Goal: Task Accomplishment & Management: Use online tool/utility

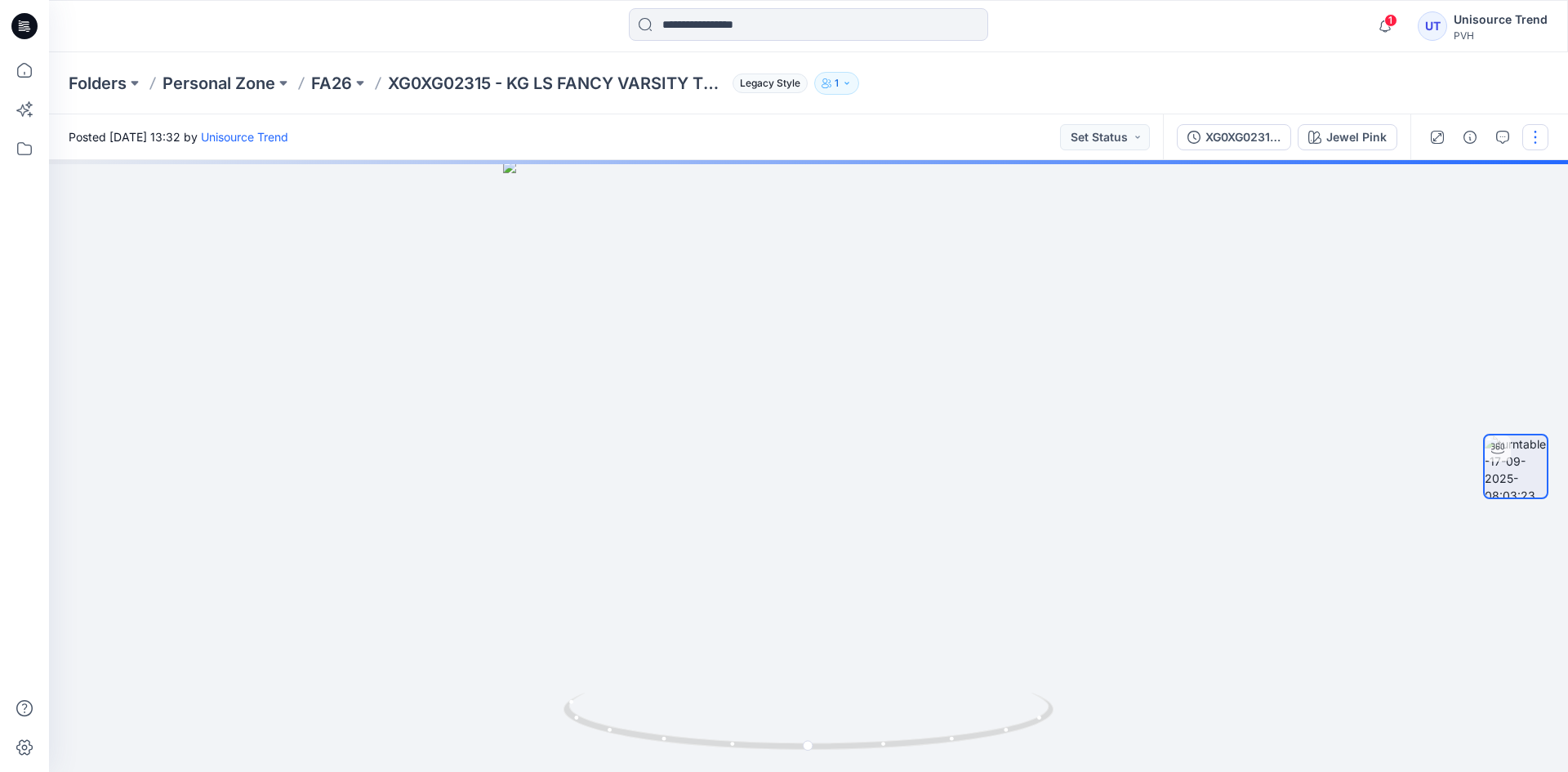
click at [1537, 143] on button "button" at bounding box center [1535, 137] width 26 height 26
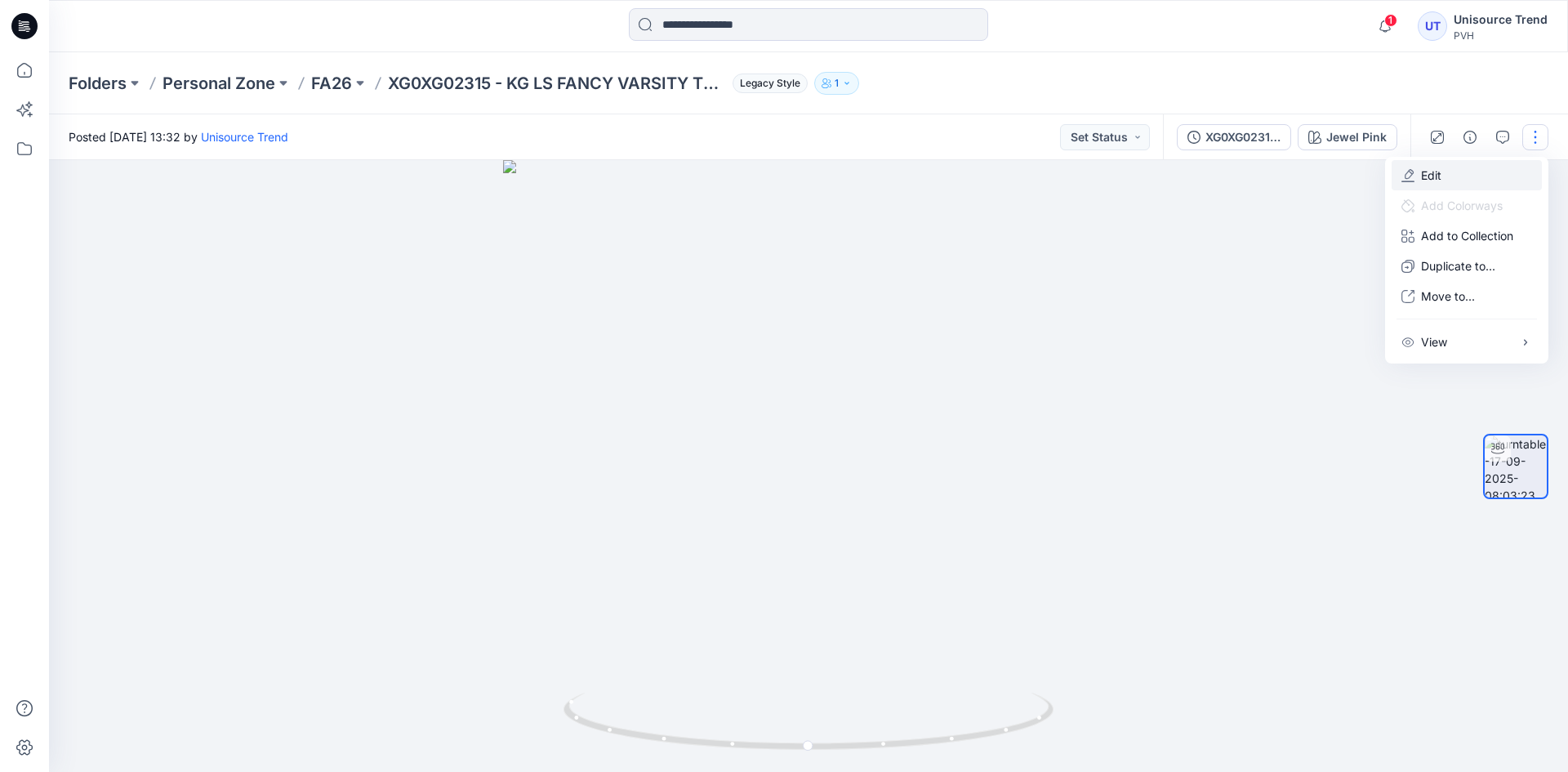
click at [1404, 178] on icon "button" at bounding box center [1408, 175] width 13 height 13
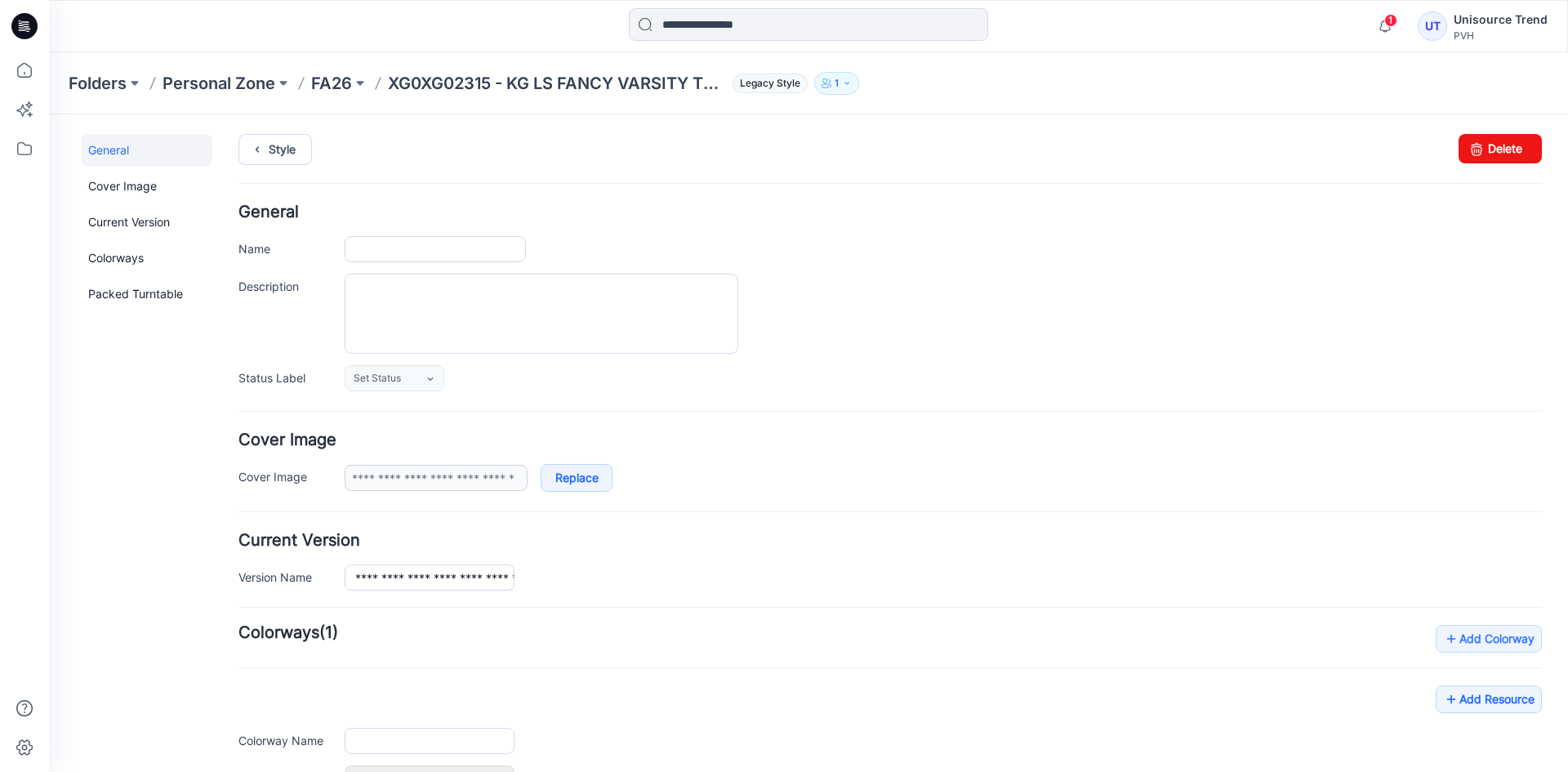
type input "**********"
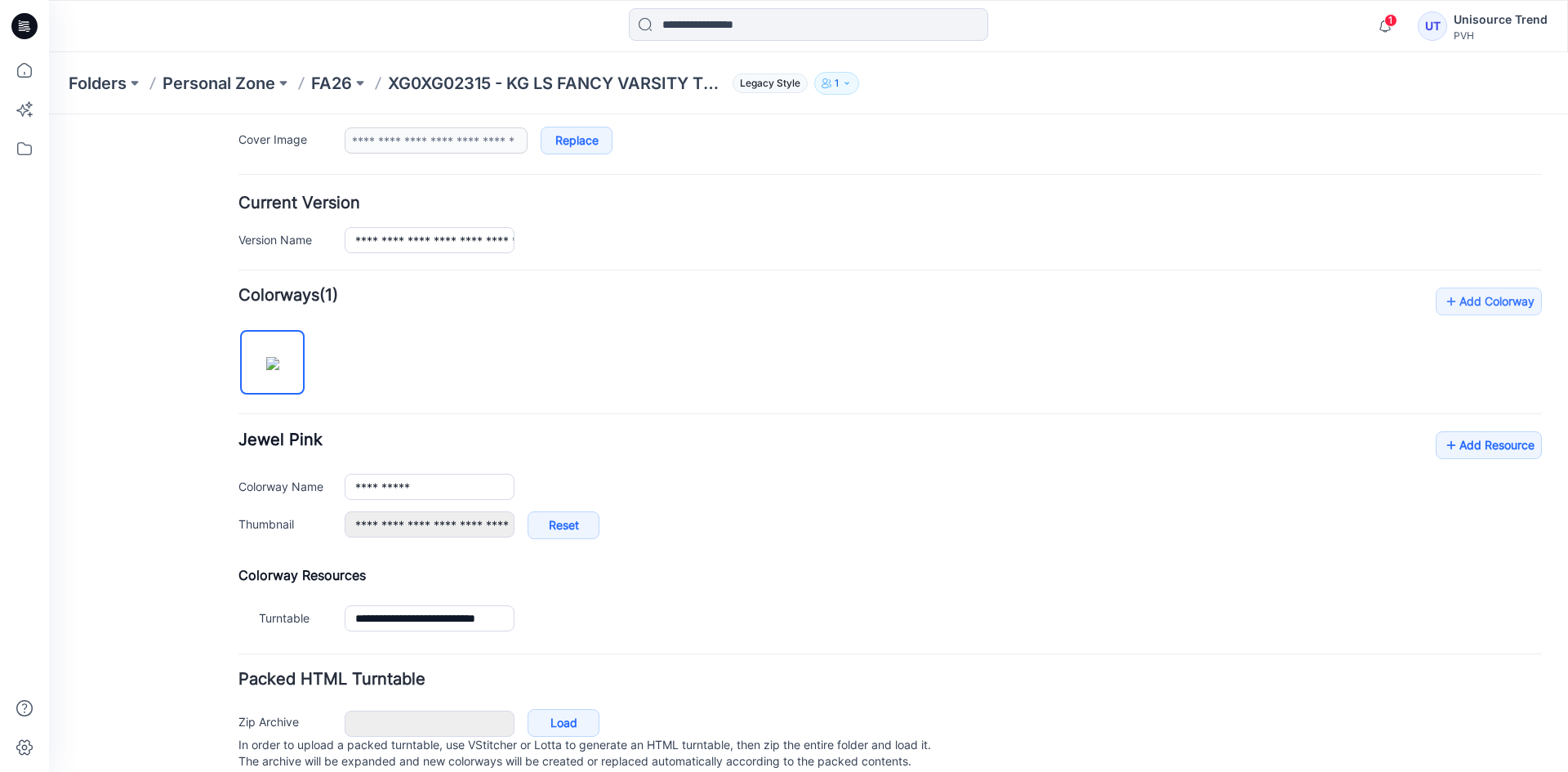
scroll to position [390, 0]
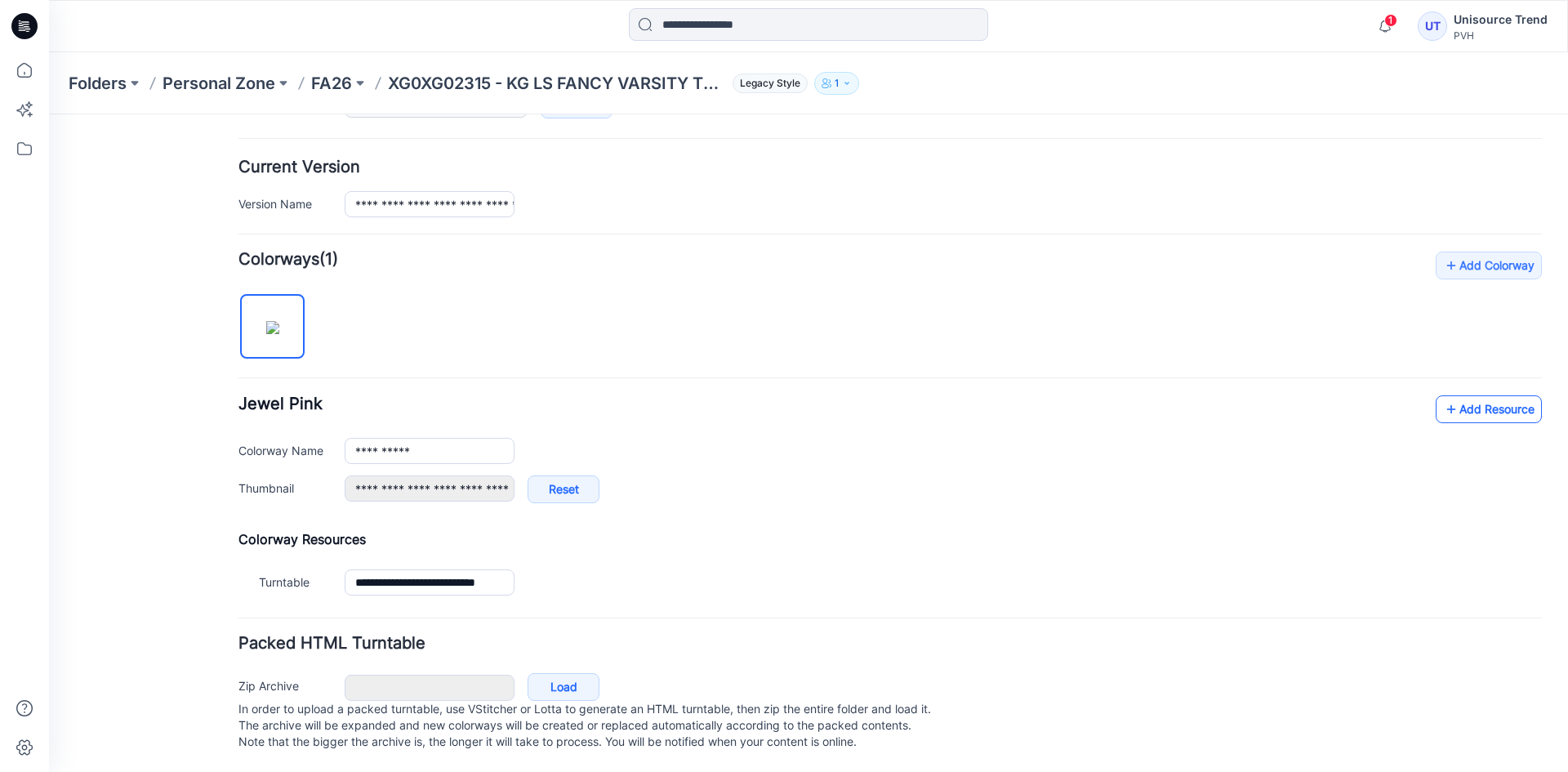
click at [1472, 395] on link "Add Resource" at bounding box center [1489, 409] width 106 height 27
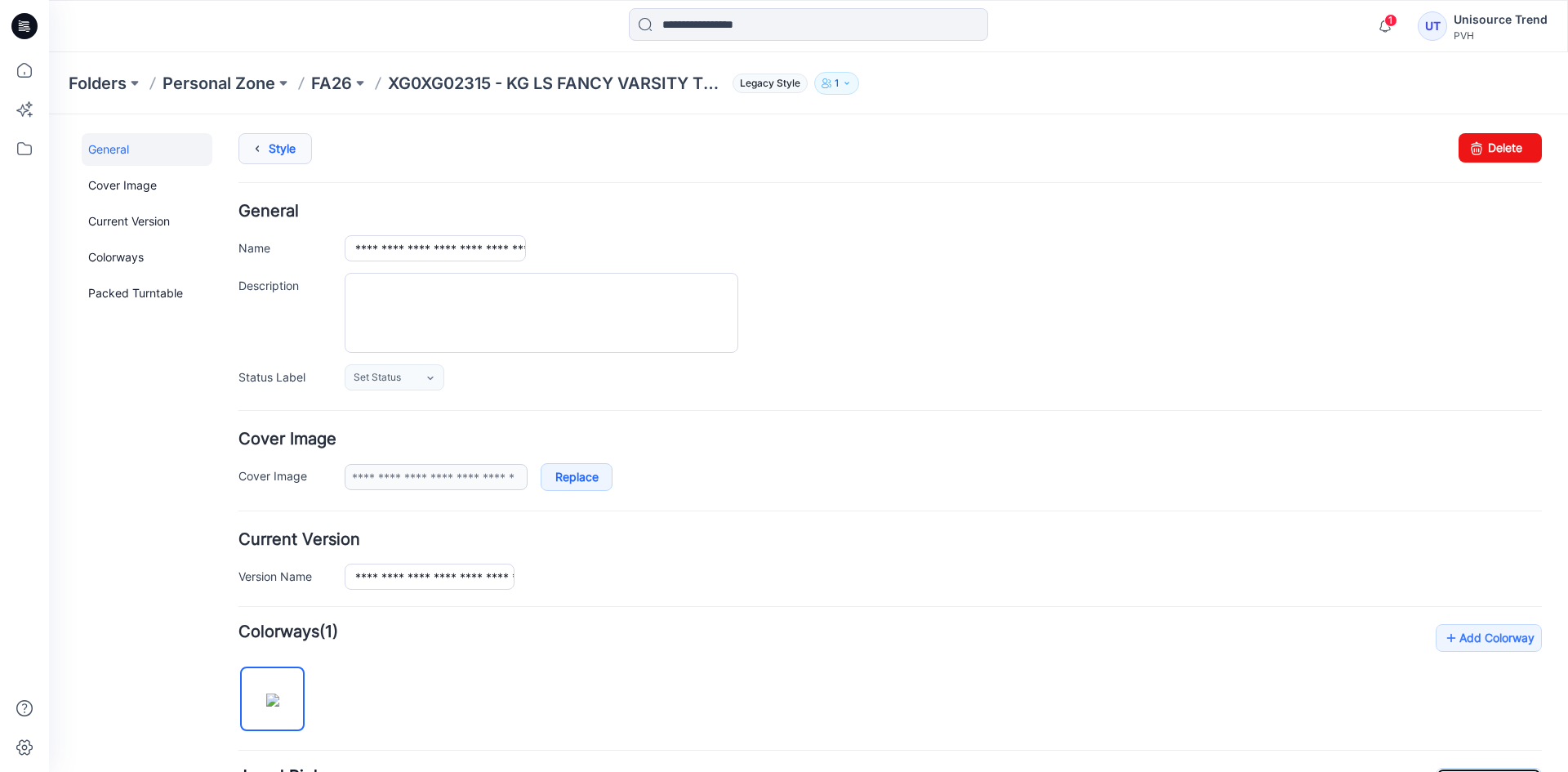
scroll to position [0, 0]
click at [267, 158] on icon at bounding box center [257, 149] width 23 height 29
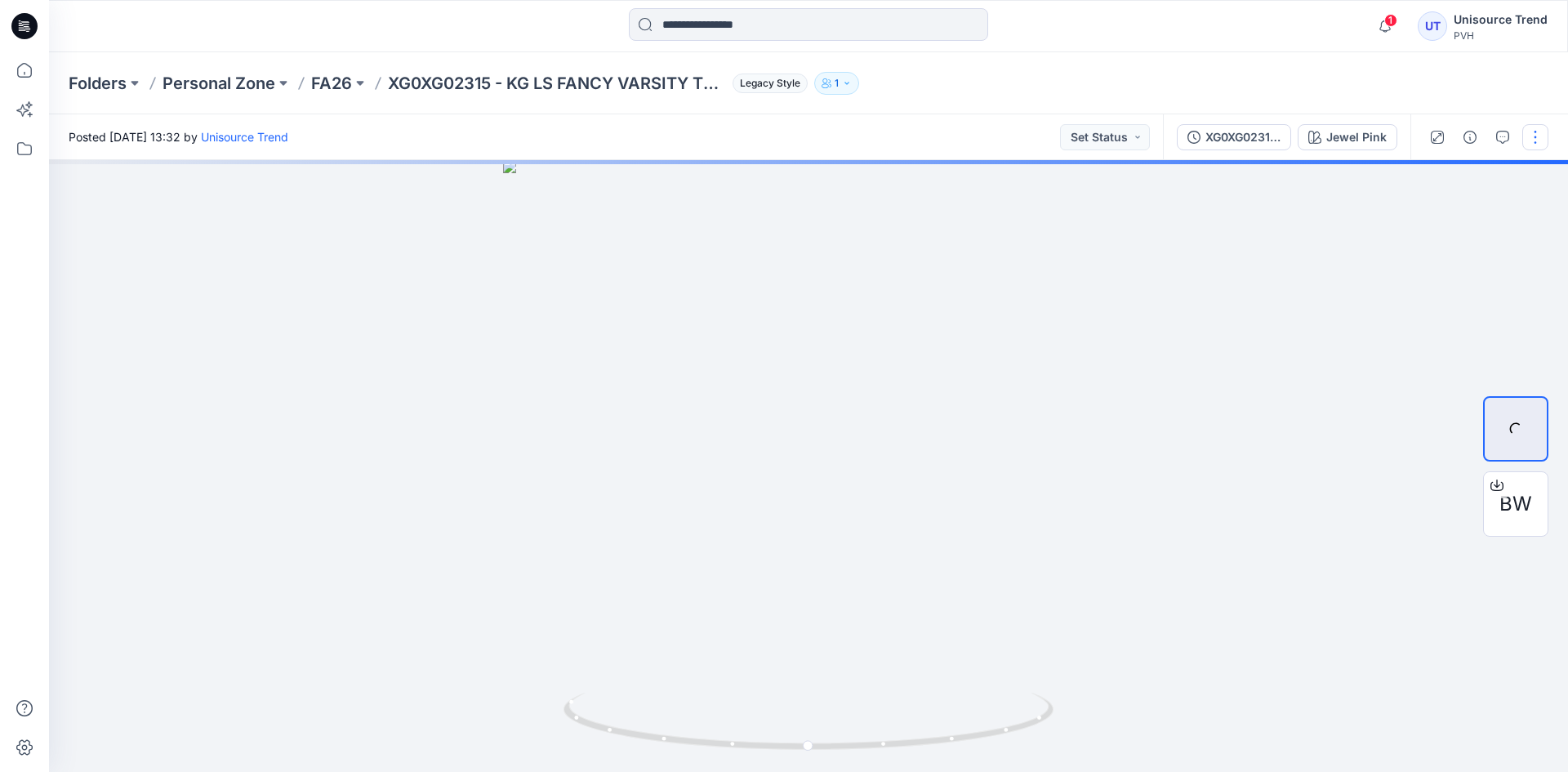
click at [1534, 131] on button "button" at bounding box center [1535, 137] width 26 height 26
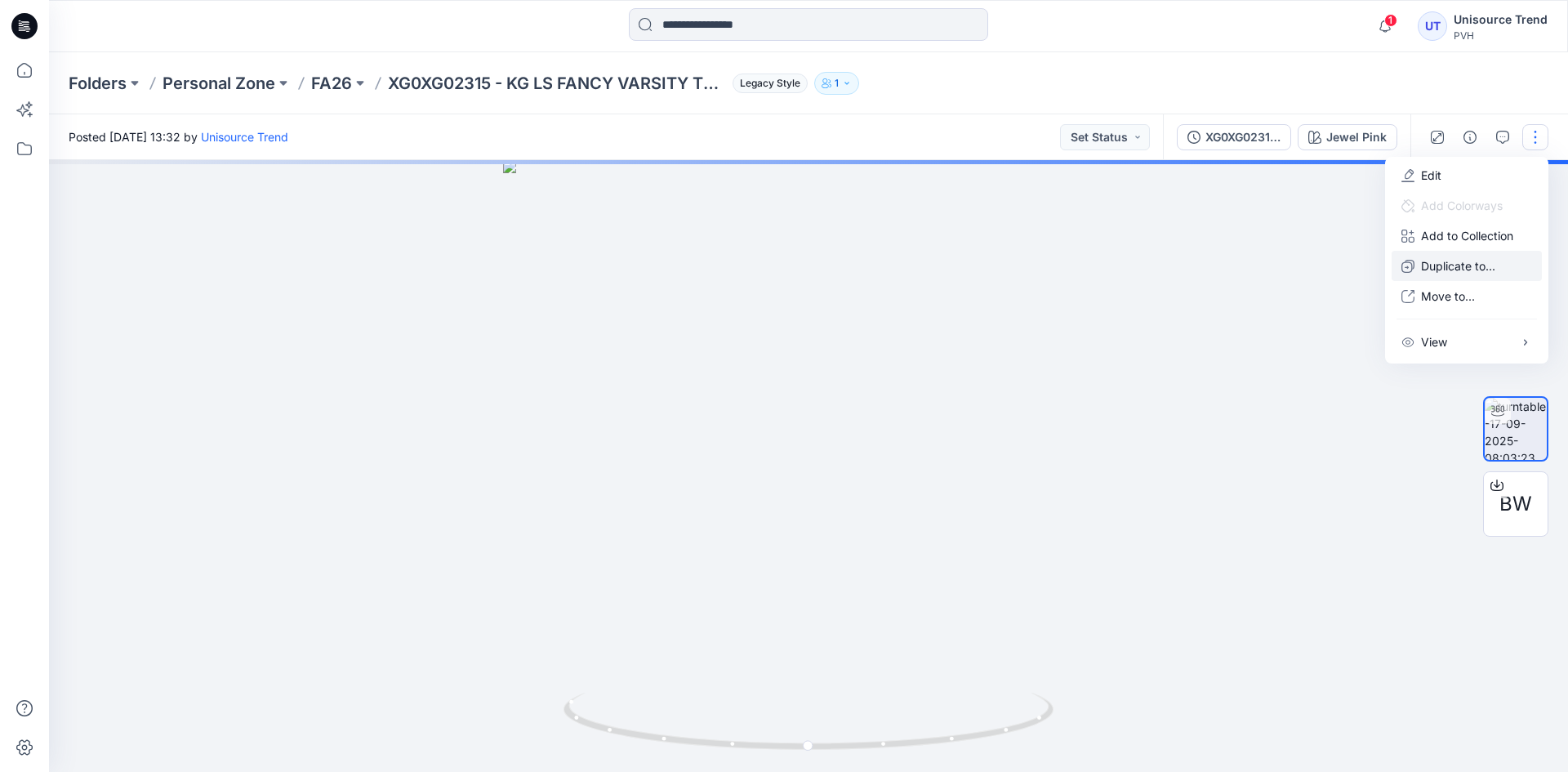
click at [1440, 261] on p "Duplicate to..." at bounding box center [1457, 266] width 75 height 17
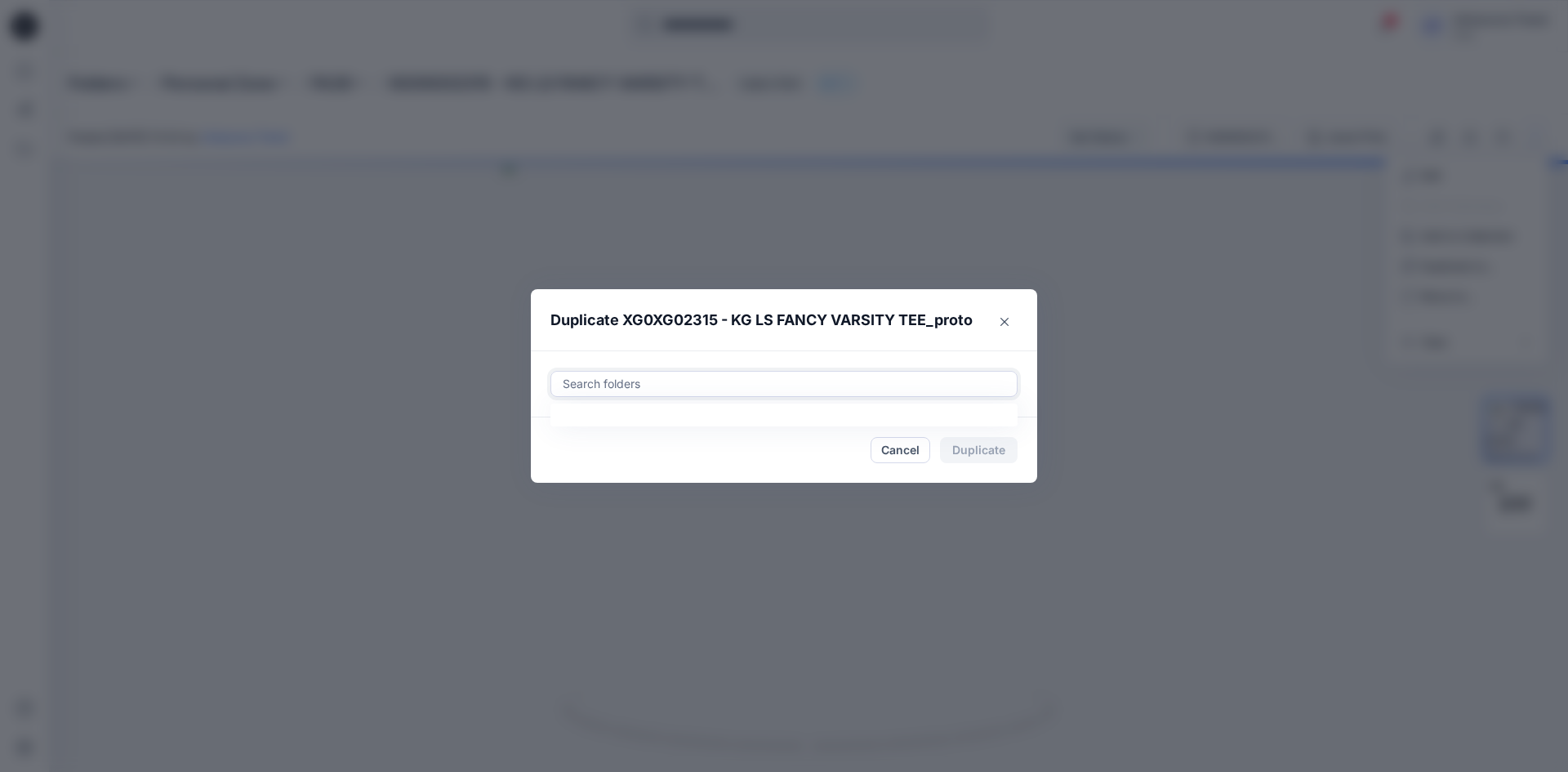
click at [799, 380] on div at bounding box center [784, 384] width 445 height 20
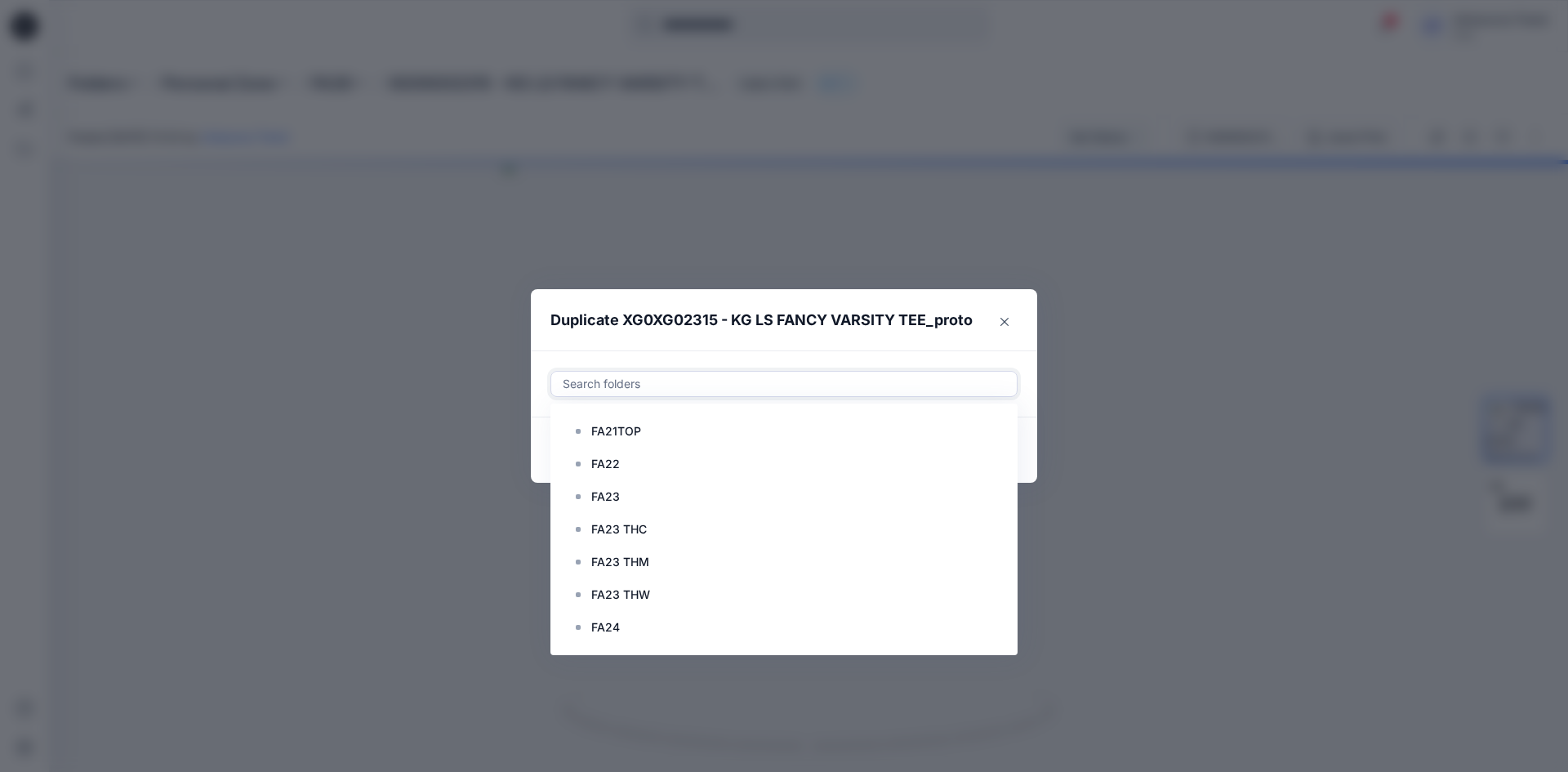
type input "*"
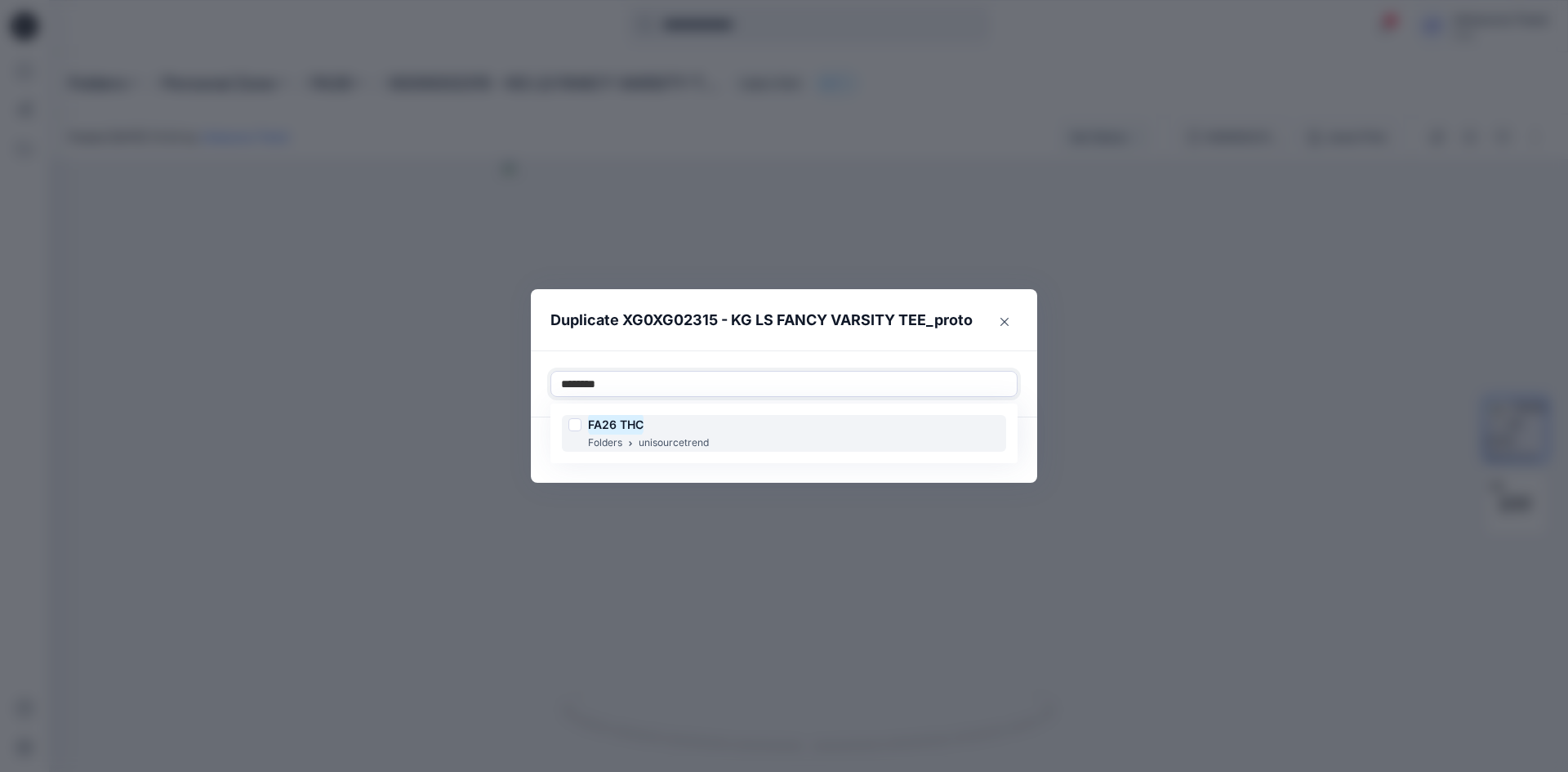
click at [577, 429] on div at bounding box center [574, 424] width 13 height 13
type input "********"
click at [548, 468] on footer "Cancel Duplicate" at bounding box center [784, 450] width 506 height 65
click at [1002, 459] on button "Duplicate" at bounding box center [978, 450] width 77 height 26
click at [993, 451] on button "Close" at bounding box center [991, 451] width 53 height 26
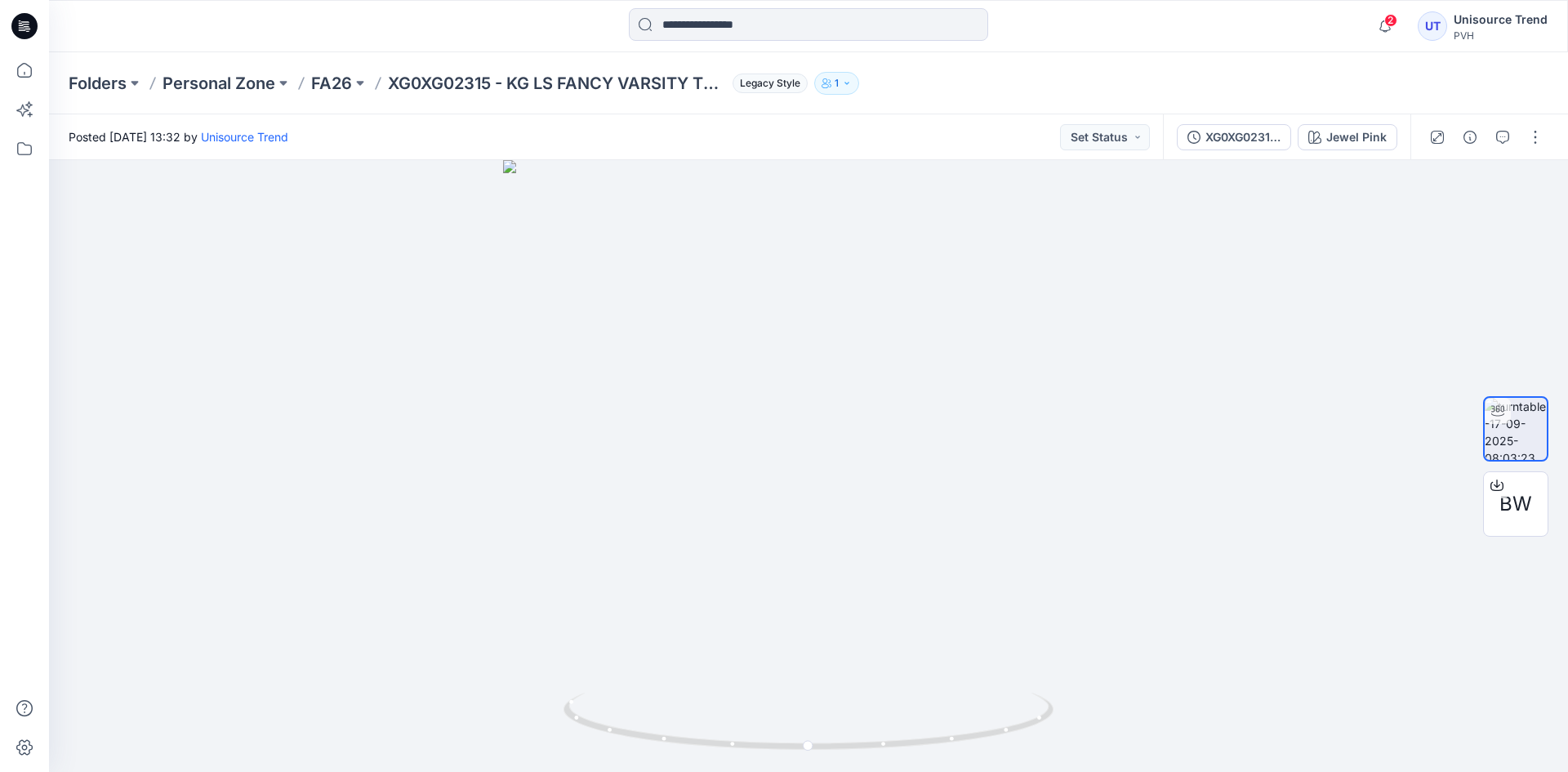
drag, startPoint x: 496, startPoint y: 41, endPoint x: 461, endPoint y: 46, distance: 35.4
click at [496, 41] on div at bounding box center [808, 27] width 760 height 36
click at [26, 31] on icon at bounding box center [27, 31] width 4 height 1
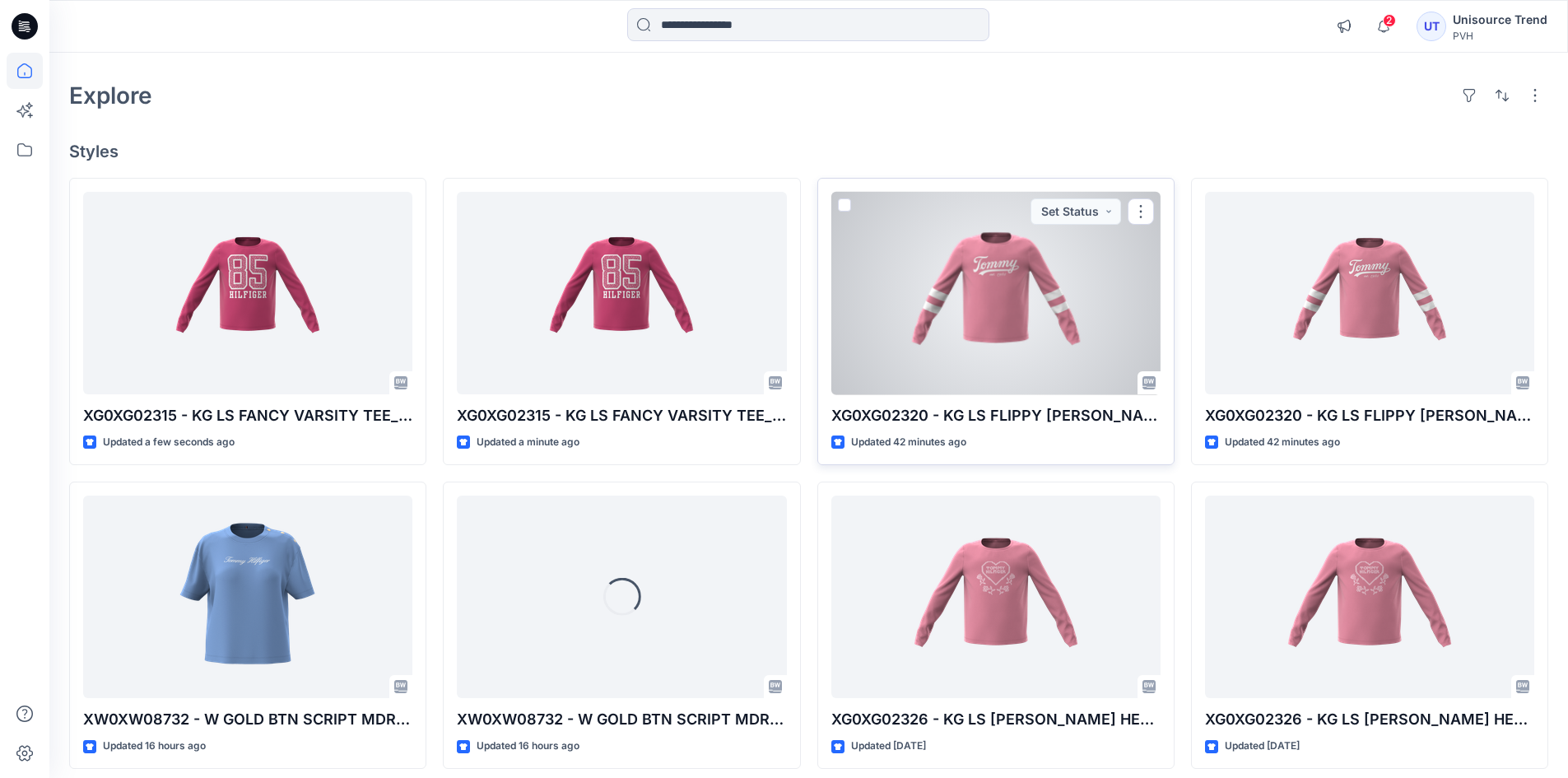
scroll to position [82, 0]
